Goal: Task Accomplishment & Management: Manage account settings

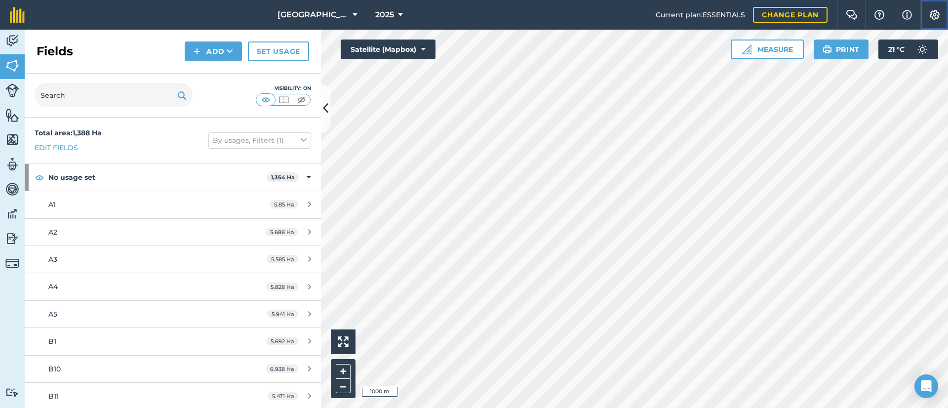
click at [933, 13] on img at bounding box center [935, 15] width 12 height 10
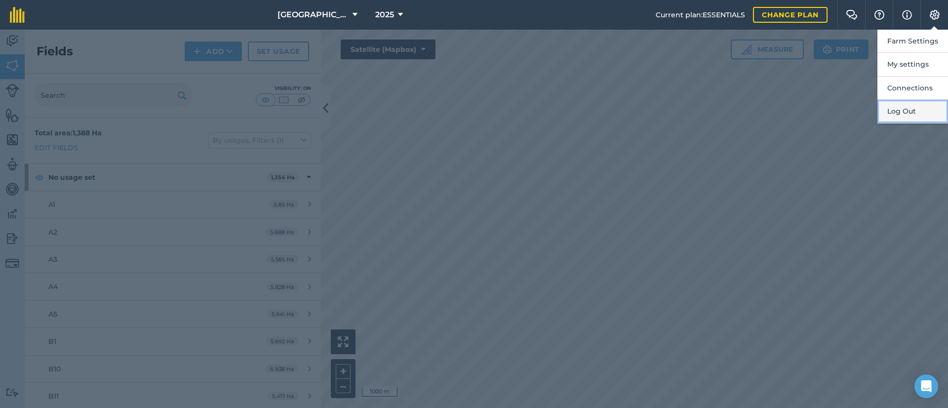
click at [901, 113] on button "Log Out" at bounding box center [912, 111] width 71 height 23
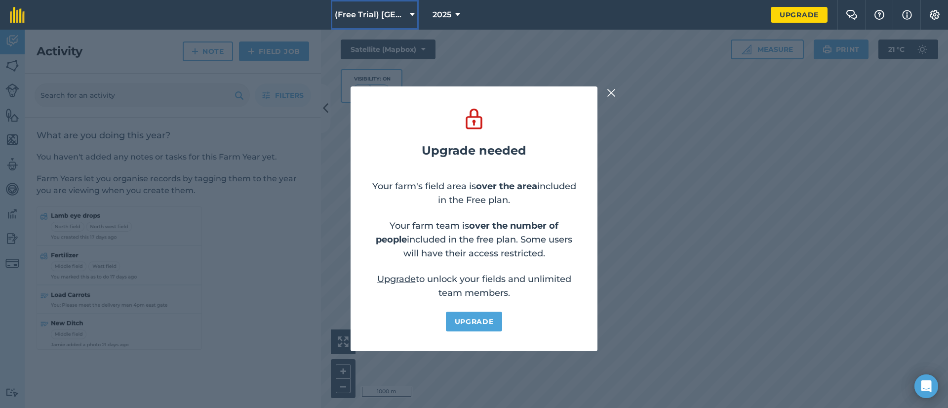
click at [416, 17] on button "(Free Trial) Salt Springs Farming" at bounding box center [375, 15] width 88 height 30
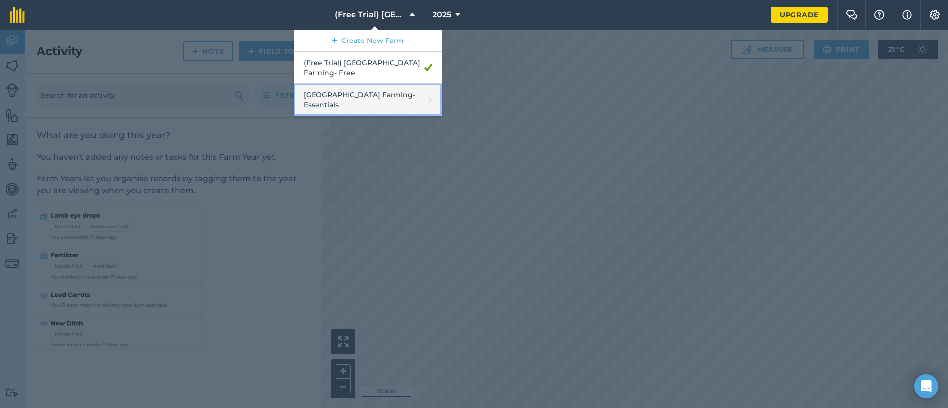
click at [381, 100] on link "Salt Springs Farming - Essentials" at bounding box center [368, 100] width 148 height 32
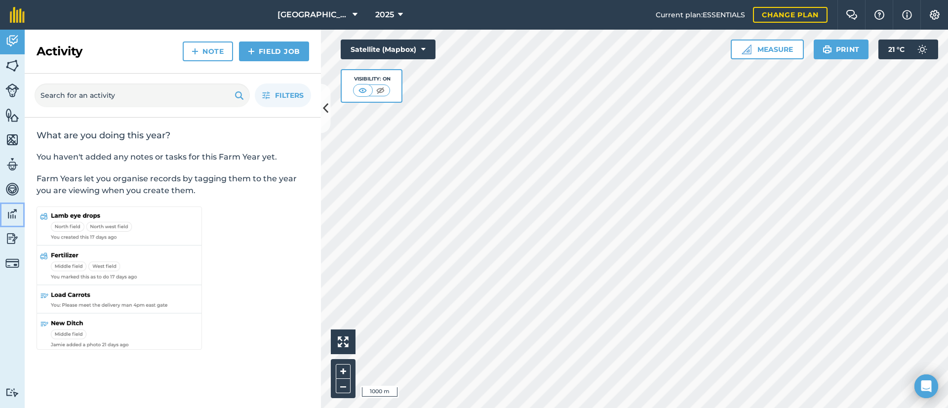
click at [8, 211] on img at bounding box center [12, 213] width 14 height 15
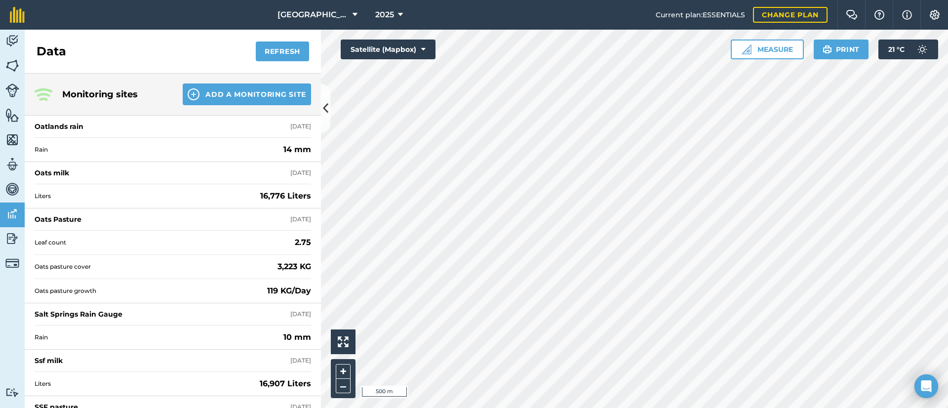
scroll to position [86, 0]
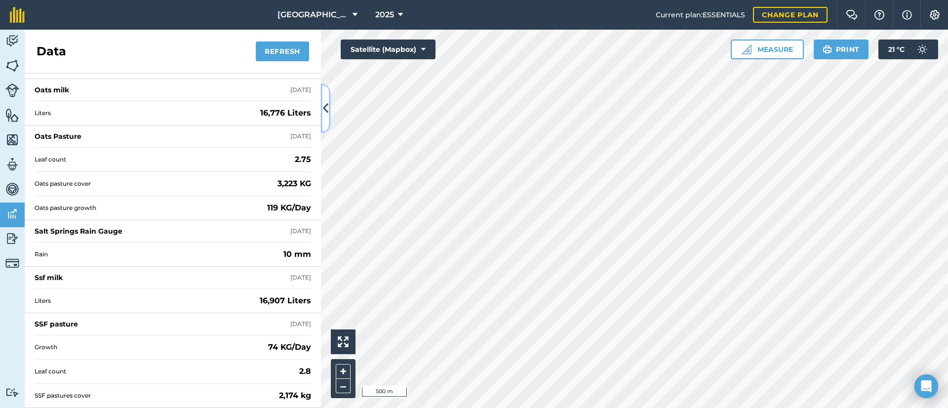
click at [325, 112] on icon at bounding box center [325, 108] width 5 height 17
